Goal: Information Seeking & Learning: Learn about a topic

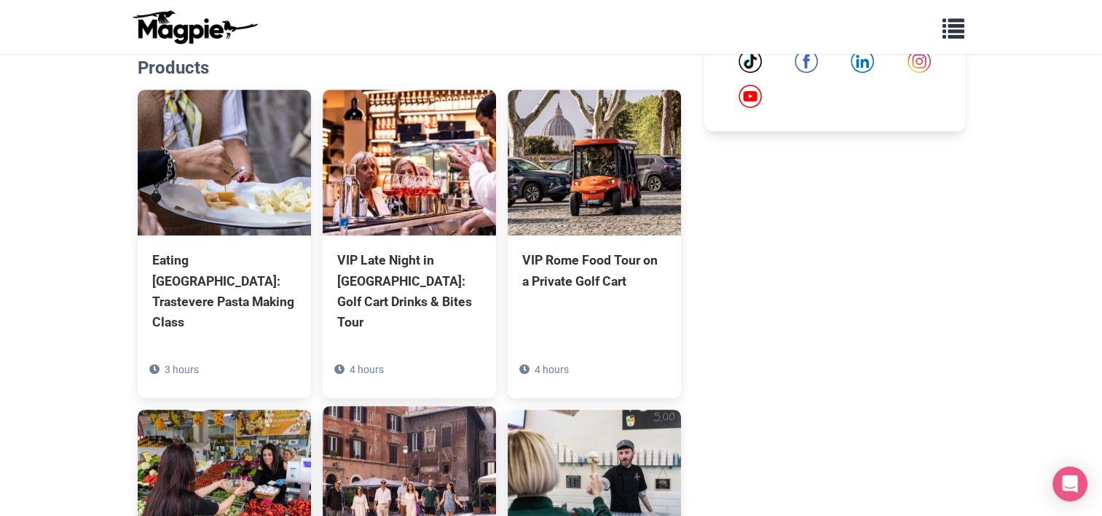
scroll to position [947, 0]
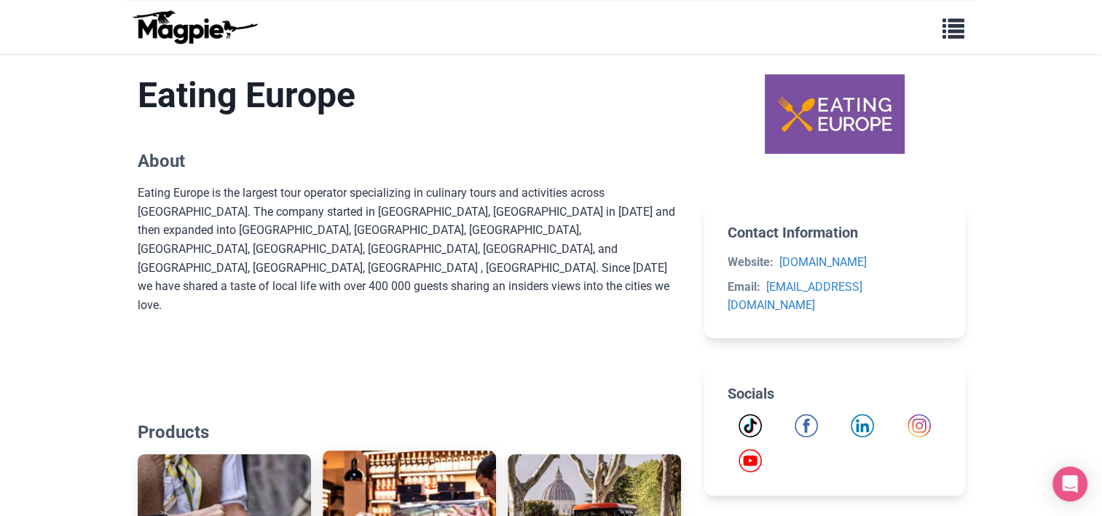
scroll to position [510, 0]
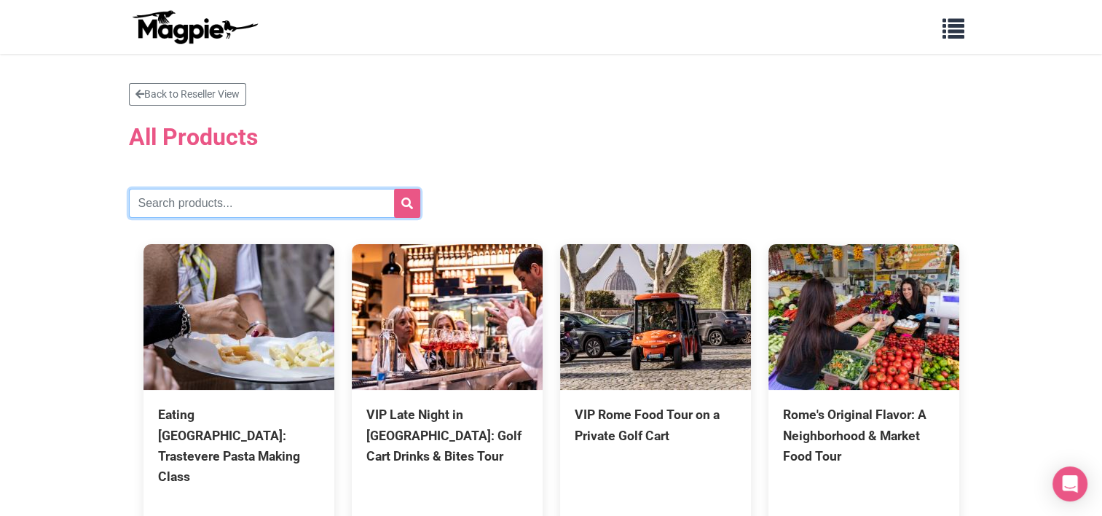
click at [200, 199] on input "text" at bounding box center [274, 203] width 291 height 29
type input "beer ´"
click at [394, 189] on button "submit" at bounding box center [407, 203] width 26 height 29
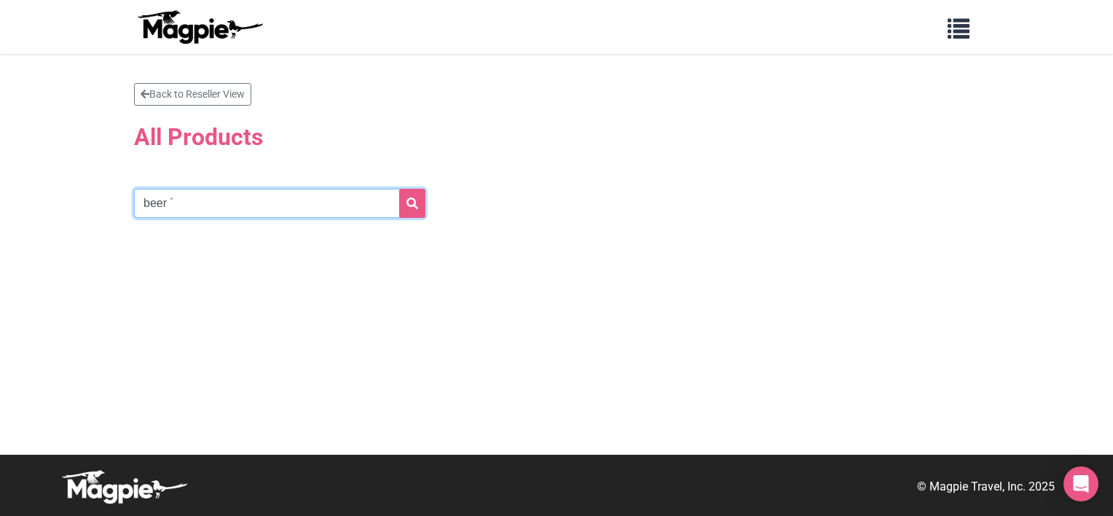
click at [199, 202] on input "beer ´" at bounding box center [279, 203] width 291 height 29
type input "beer"
click at [399, 189] on button "submit" at bounding box center [412, 203] width 26 height 29
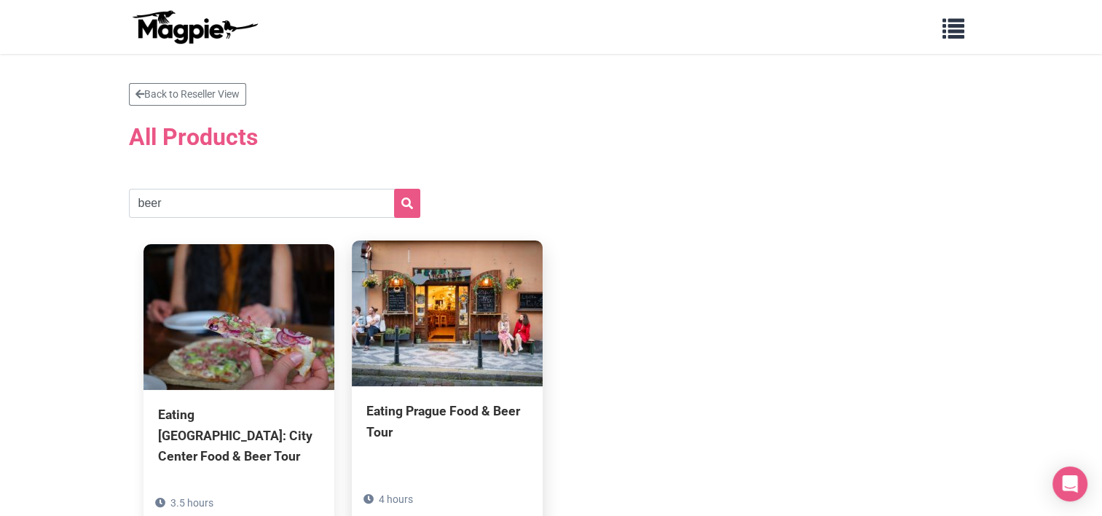
click at [447, 284] on img at bounding box center [447, 313] width 191 height 146
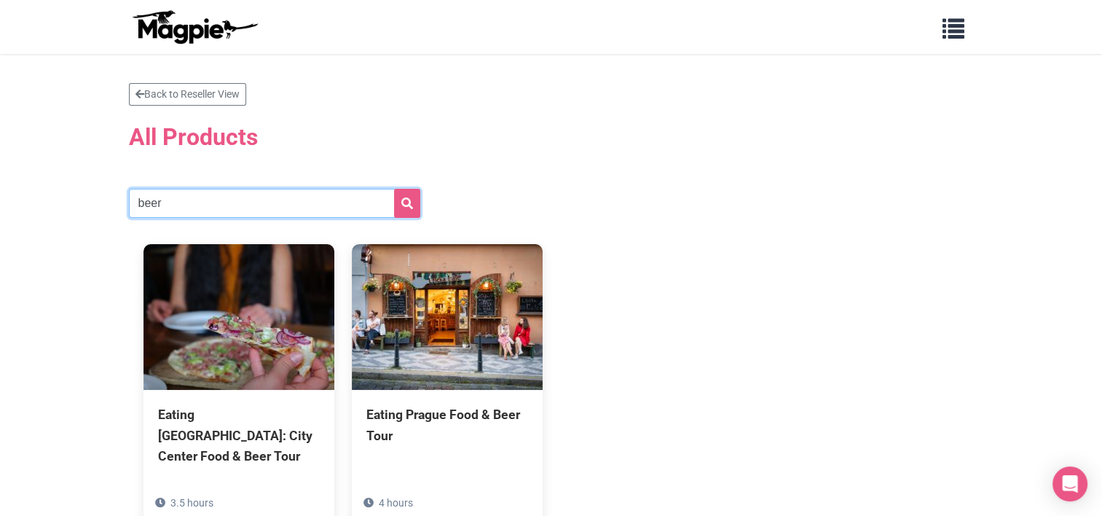
drag, startPoint x: 166, startPoint y: 210, endPoint x: 122, endPoint y: 213, distance: 44.5
click at [122, 213] on div "Back to Reseller View All Products beer Eating Berlin: City Center Food & Beer …" at bounding box center [551, 314] width 874 height 463
type input "[GEOGRAPHIC_DATA]"
click at [394, 189] on button "submit" at bounding box center [407, 203] width 26 height 29
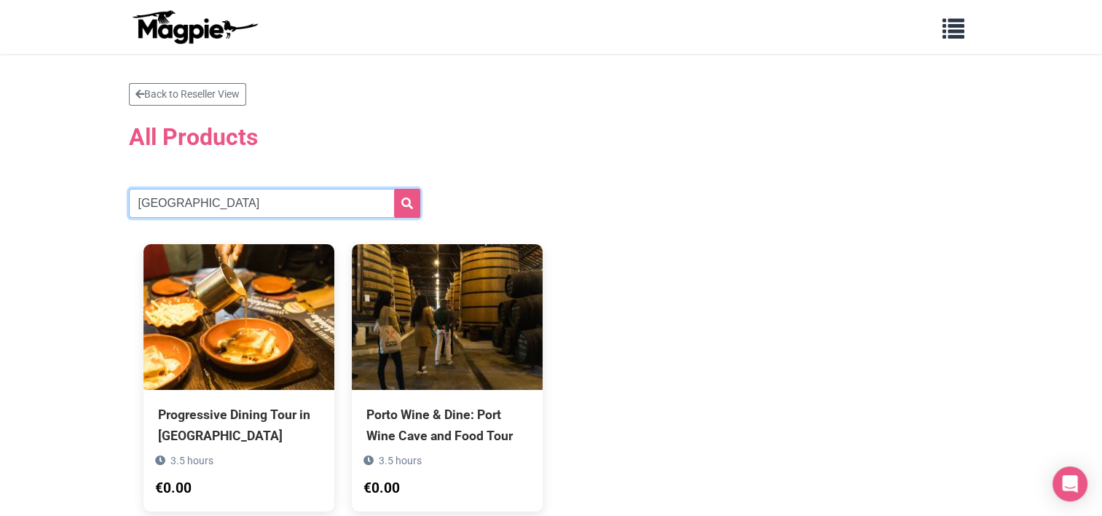
drag, startPoint x: 163, startPoint y: 192, endPoint x: 79, endPoint y: 193, distance: 84.5
click at [79, 193] on section "Back to Reseller View All Products [GEOGRAPHIC_DATA] Progressive Dining Tour in…" at bounding box center [551, 304] width 1102 height 501
type input "[GEOGRAPHIC_DATA]"
click at [394, 189] on button "submit" at bounding box center [407, 203] width 26 height 29
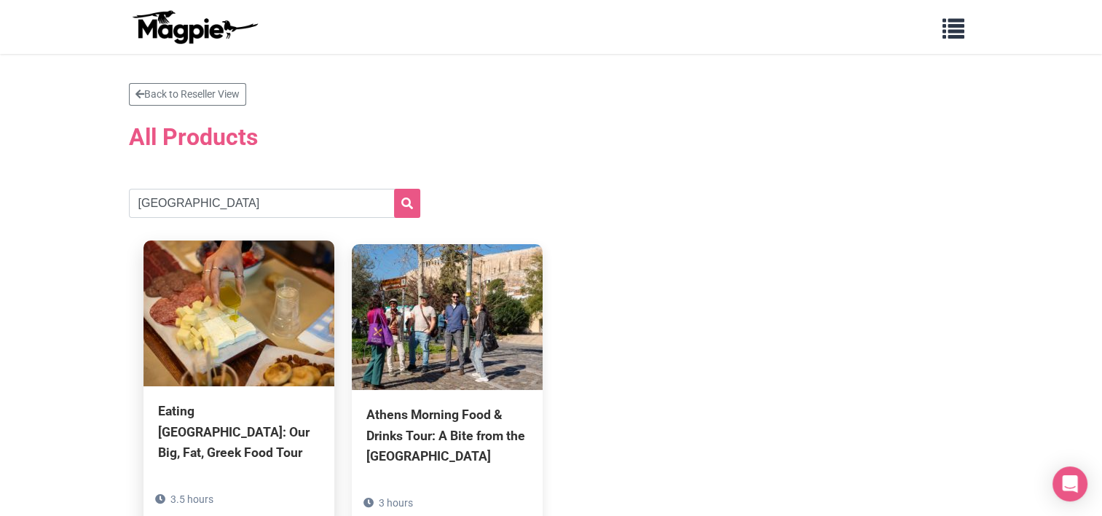
click at [324, 306] on img at bounding box center [239, 313] width 191 height 146
